Goal: Find contact information: Obtain details needed to contact an individual or organization

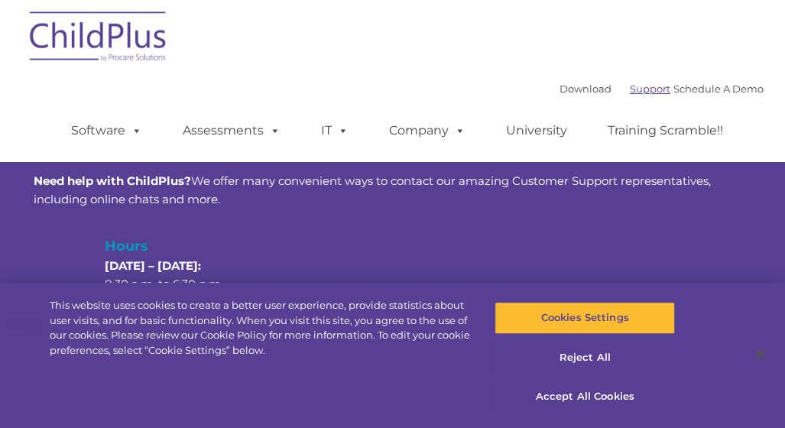
click at [633, 89] on link "Support" at bounding box center [650, 89] width 41 height 12
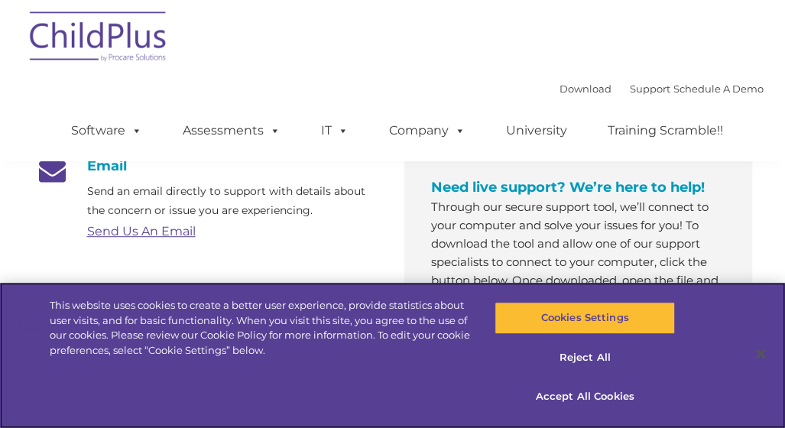
scroll to position [276, 0]
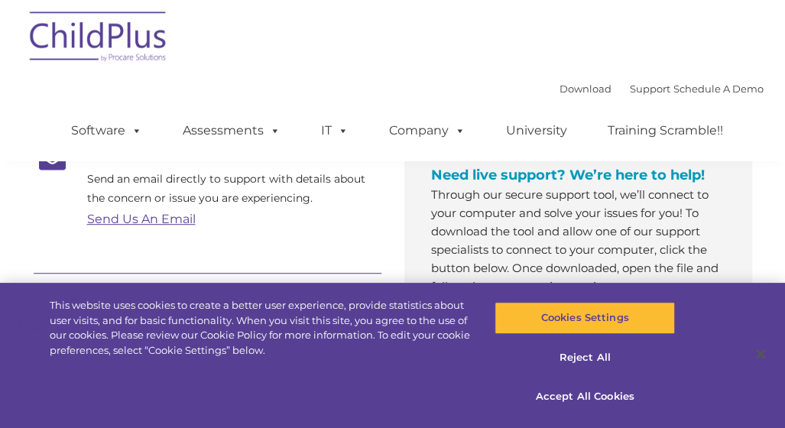
click at [167, 220] on link "Send Us An Email" at bounding box center [141, 219] width 109 height 15
click at [186, 221] on link "Send Us An Email" at bounding box center [141, 219] width 109 height 15
click at [180, 219] on link "Send Us An Email" at bounding box center [141, 219] width 109 height 15
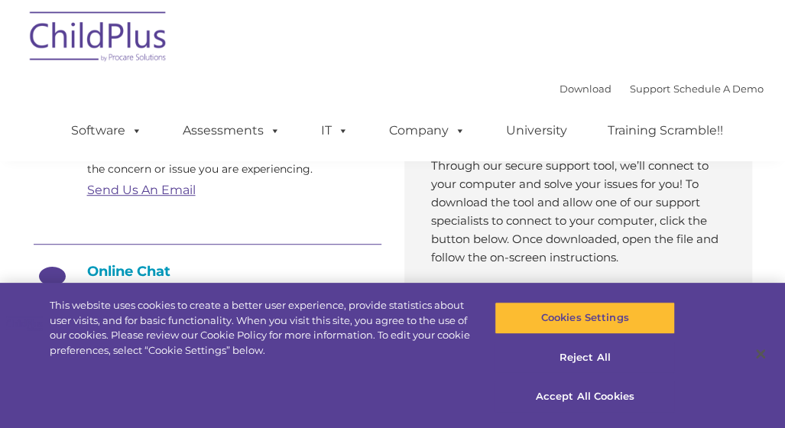
scroll to position [301, 0]
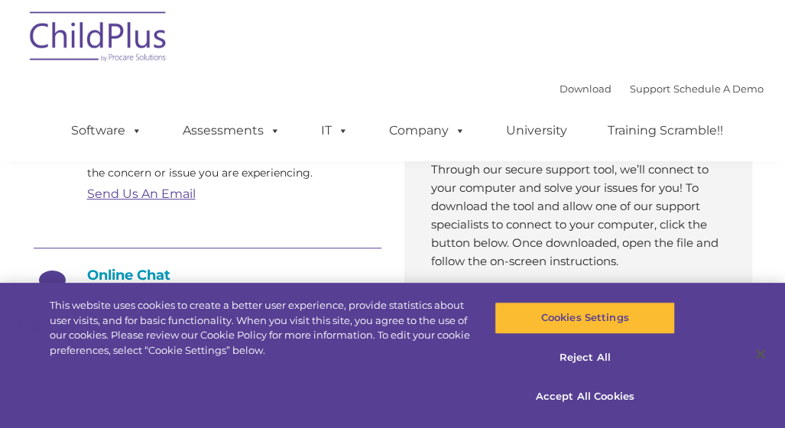
click at [188, 196] on link "Send Us An Email" at bounding box center [141, 194] width 109 height 15
click at [159, 194] on link "Send Us An Email" at bounding box center [141, 194] width 109 height 15
click at [96, 193] on link "Send Us An Email" at bounding box center [141, 194] width 109 height 15
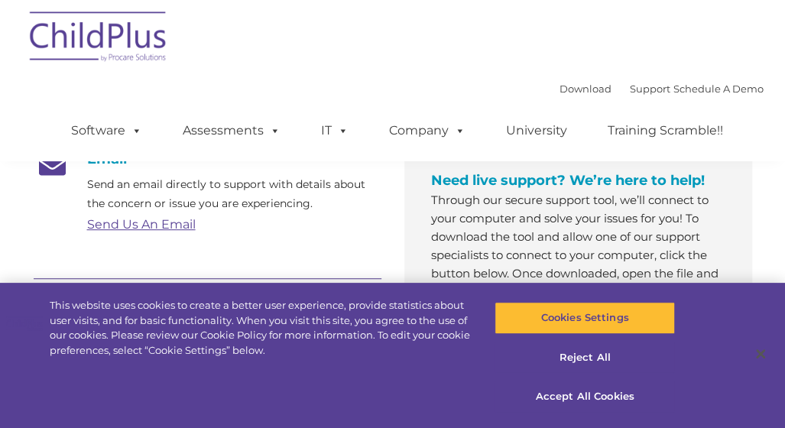
scroll to position [240, 0]
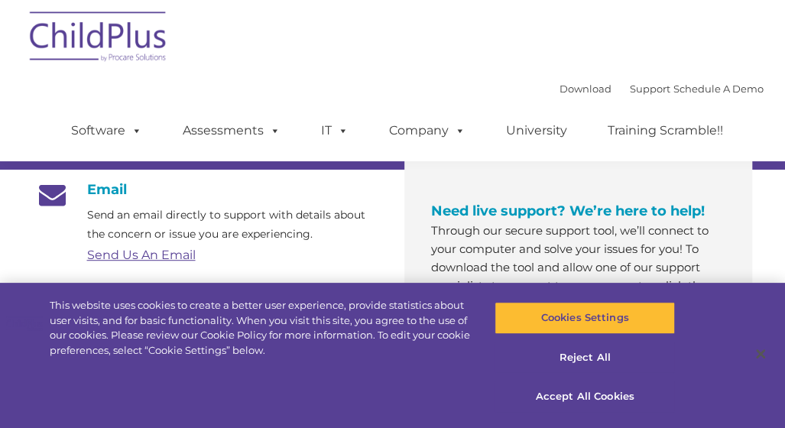
click at [125, 252] on link "Send Us An Email" at bounding box center [141, 255] width 109 height 15
